Goal: Navigation & Orientation: Find specific page/section

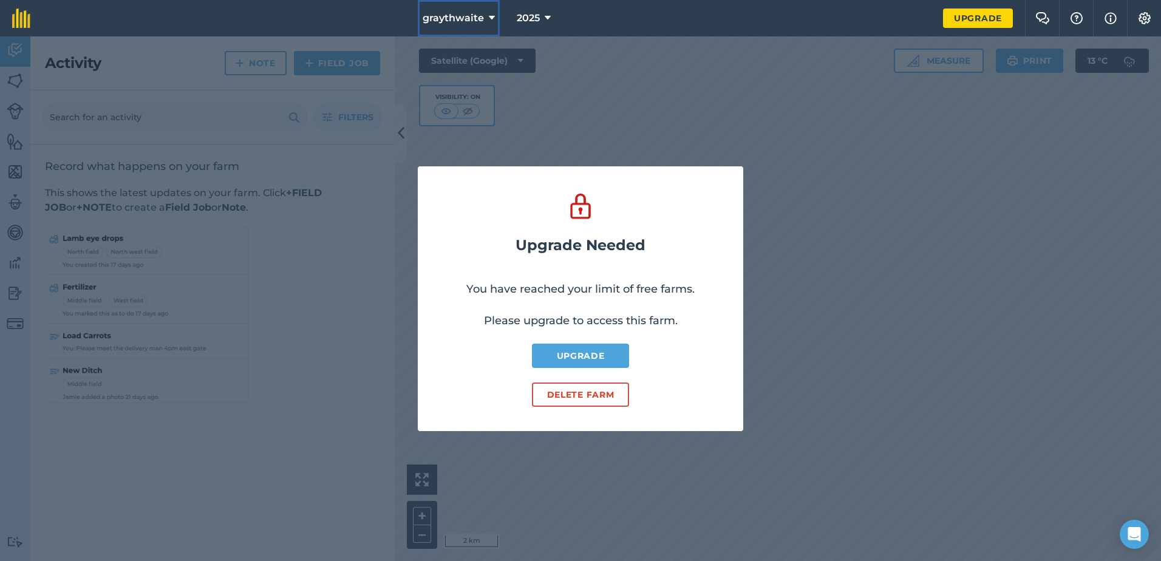
click at [480, 21] on span "graythwaite" at bounding box center [453, 18] width 61 height 15
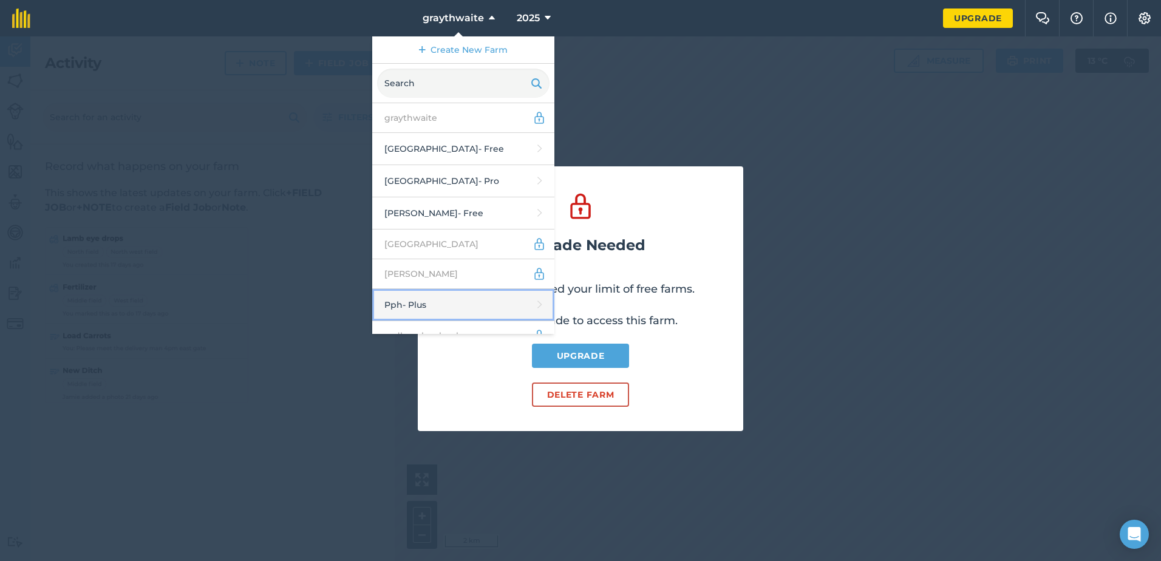
click at [442, 302] on link "Pph - Plus" at bounding box center [463, 305] width 182 height 32
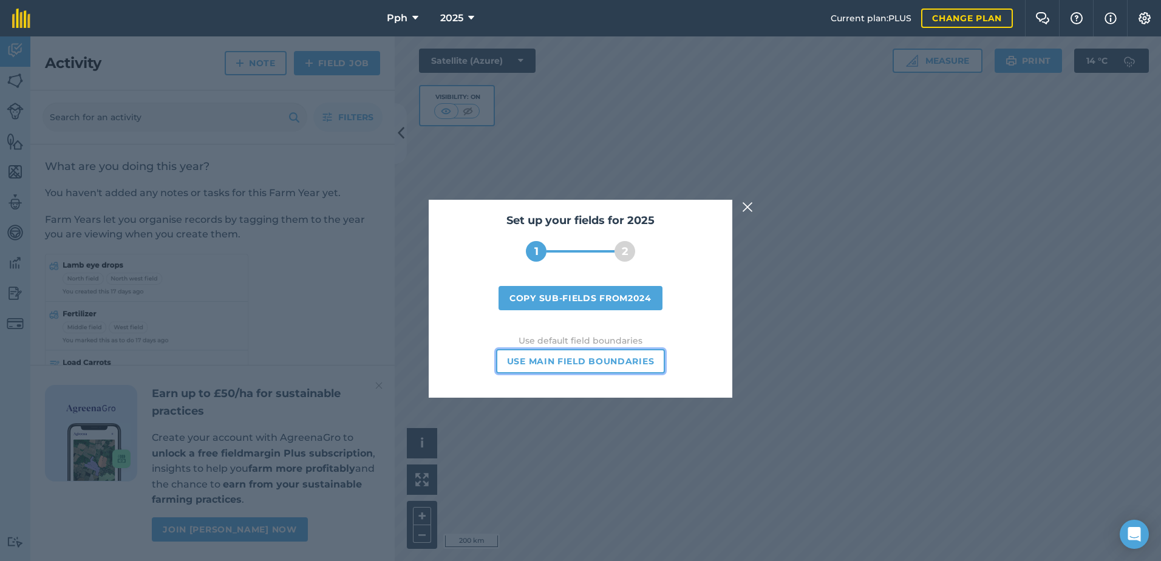
click at [617, 355] on button "Use main field boundaries" at bounding box center [580, 361] width 169 height 24
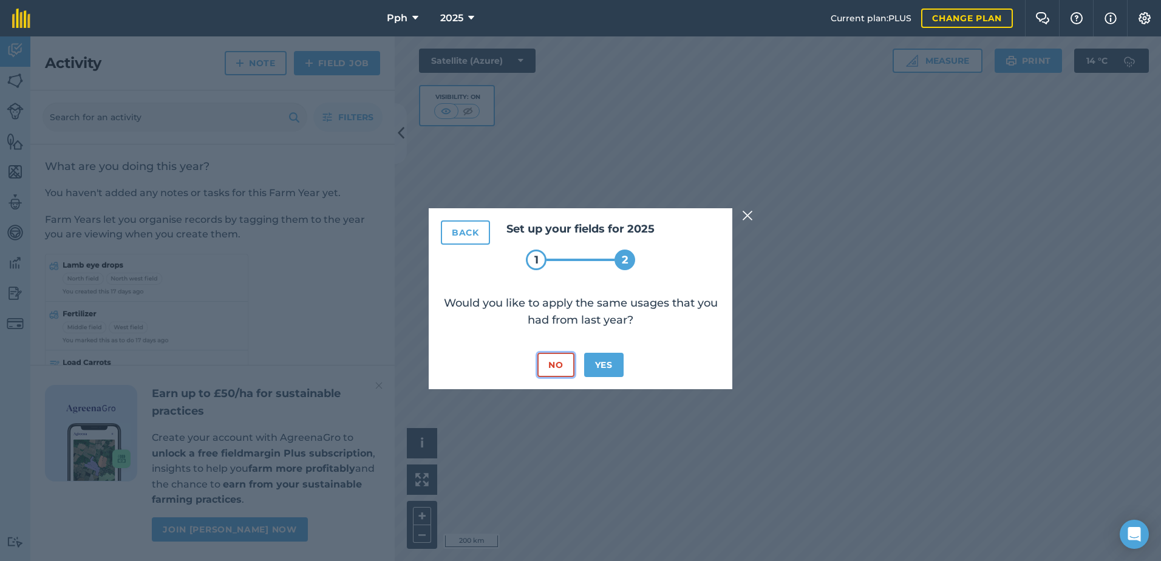
click at [560, 363] on button "No" at bounding box center [555, 365] width 36 height 24
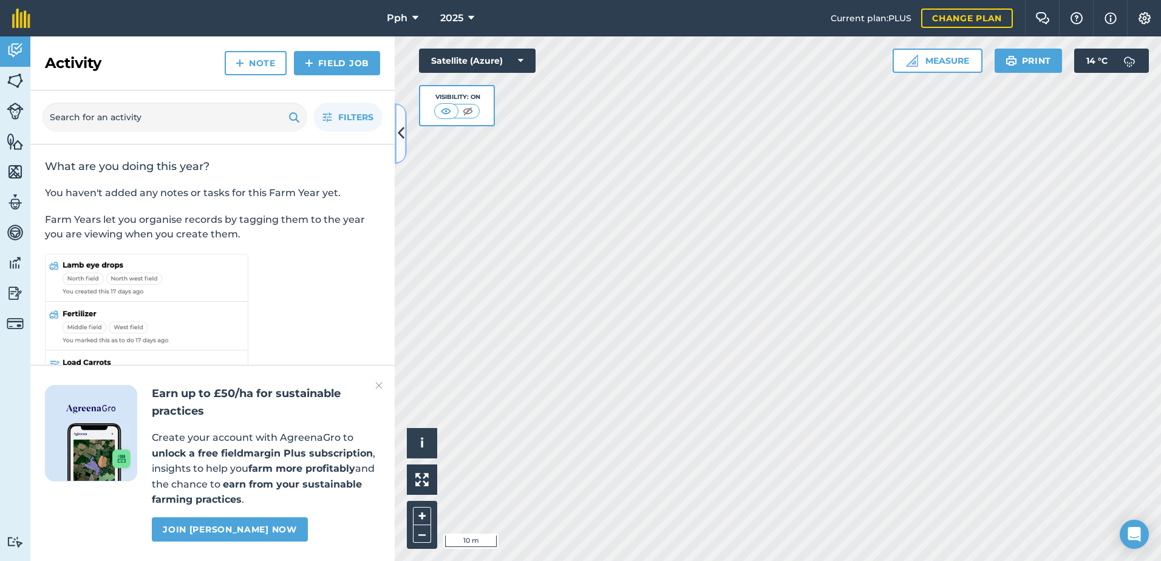
click at [400, 137] on icon at bounding box center [401, 133] width 7 height 21
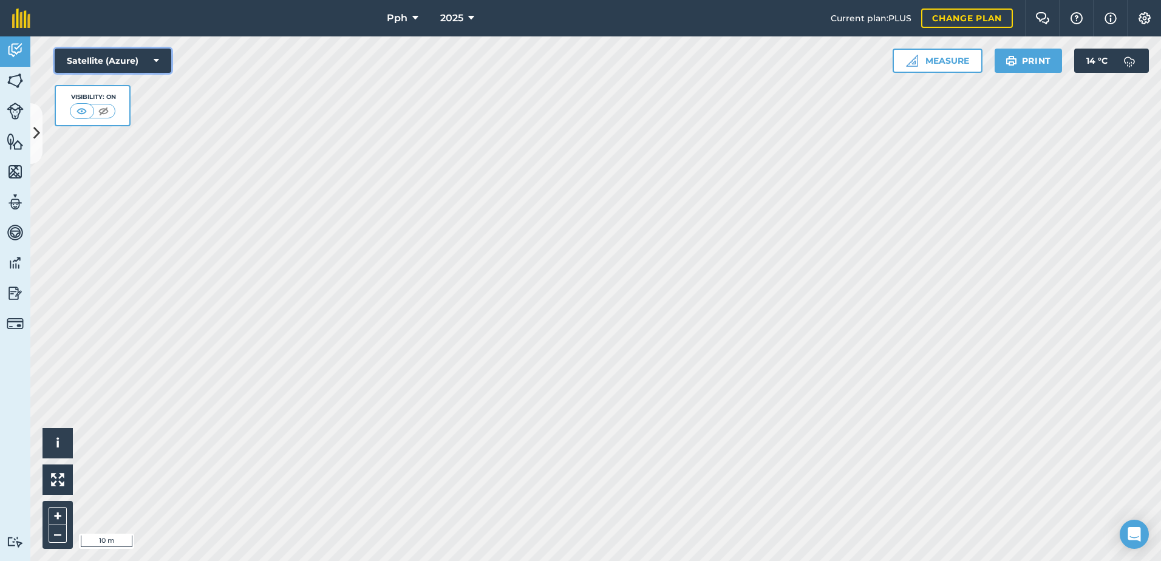
click at [162, 60] on button "Satellite (Azure)" at bounding box center [113, 61] width 117 height 24
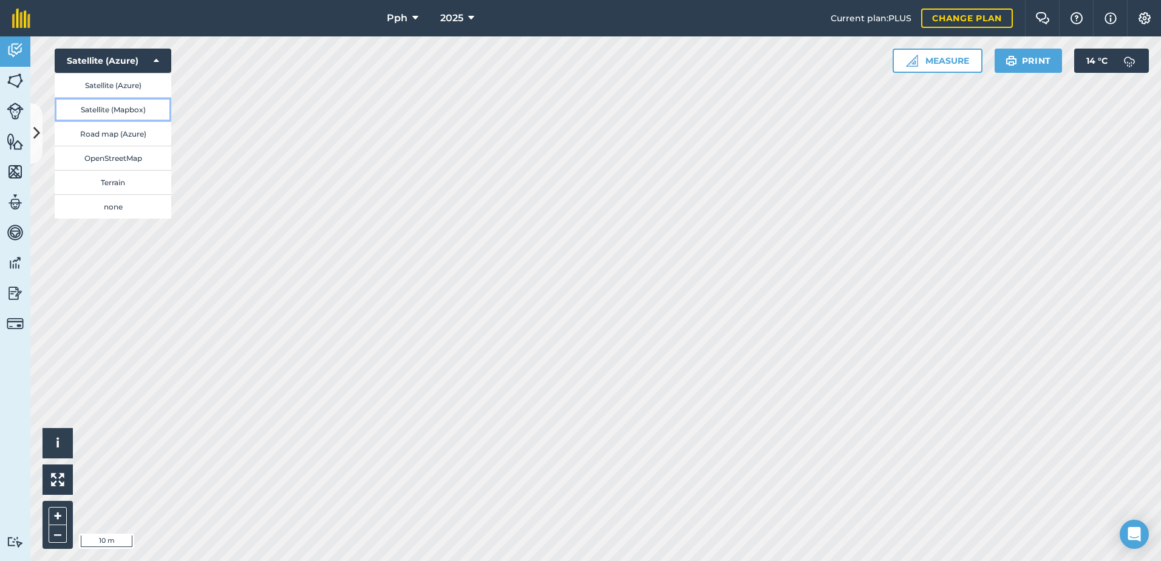
click at [141, 105] on button "Satellite (Mapbox)" at bounding box center [113, 109] width 117 height 24
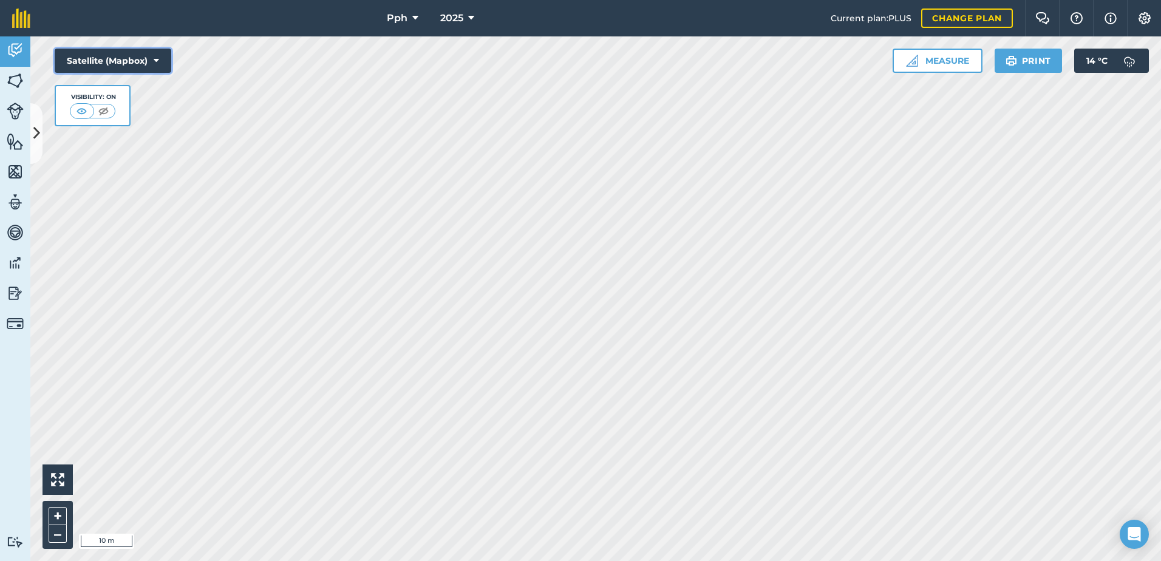
click at [137, 64] on button "Satellite (Mapbox)" at bounding box center [113, 61] width 117 height 24
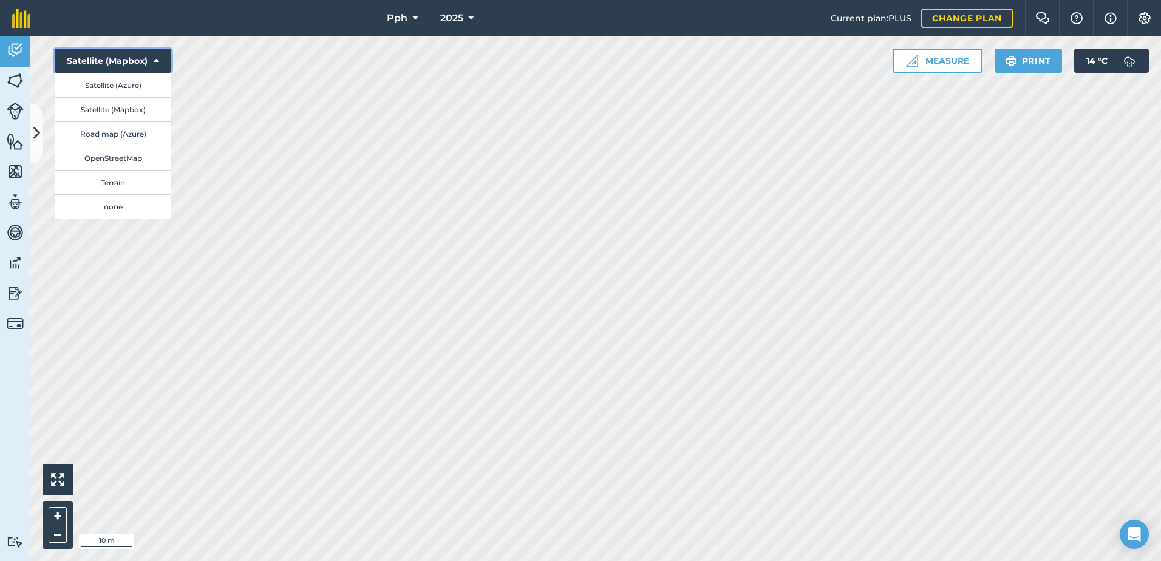
click at [154, 63] on icon at bounding box center [156, 61] width 5 height 12
